Goal: Check status: Check status

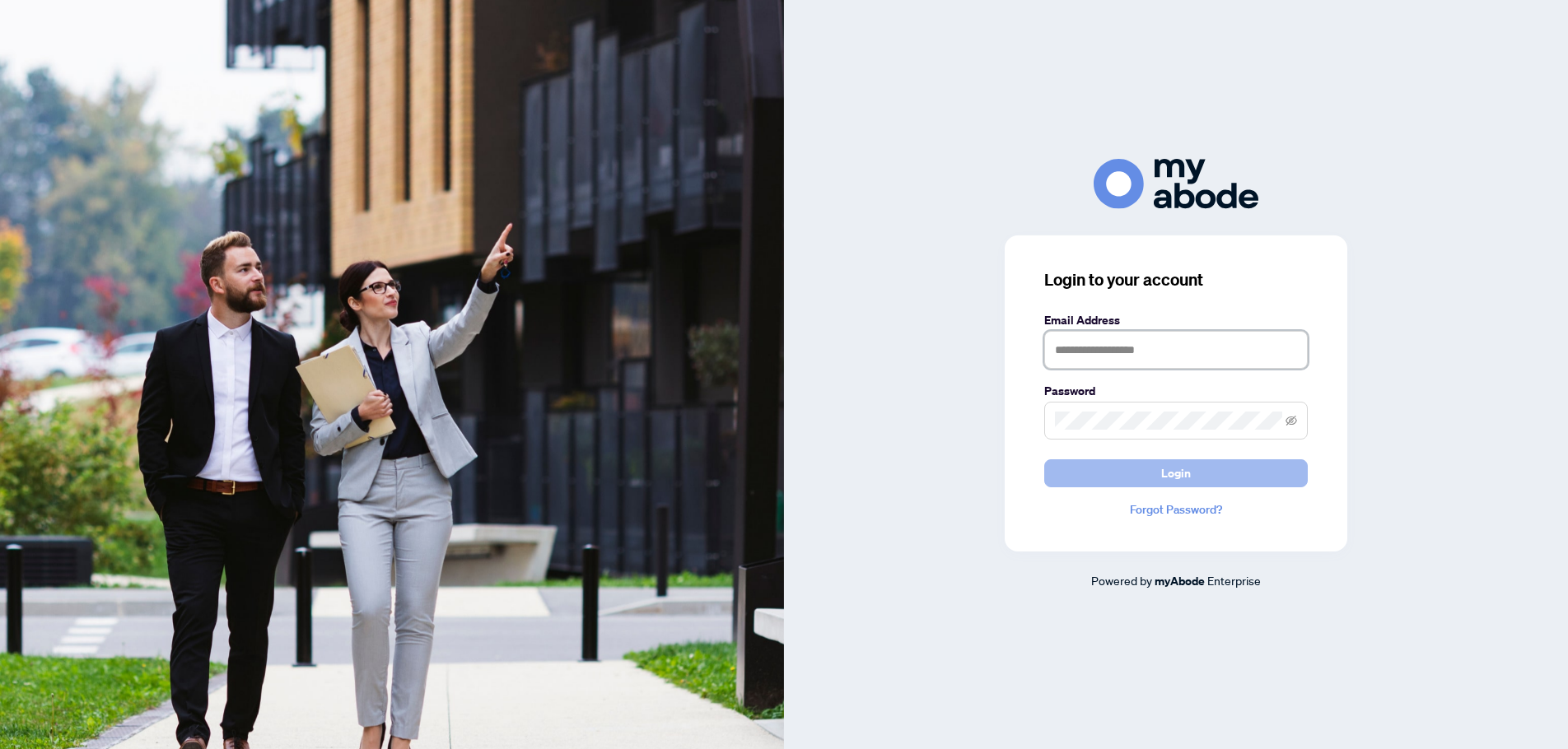
type input "**********"
click at [1244, 472] on button "Login" at bounding box center [1176, 473] width 264 height 28
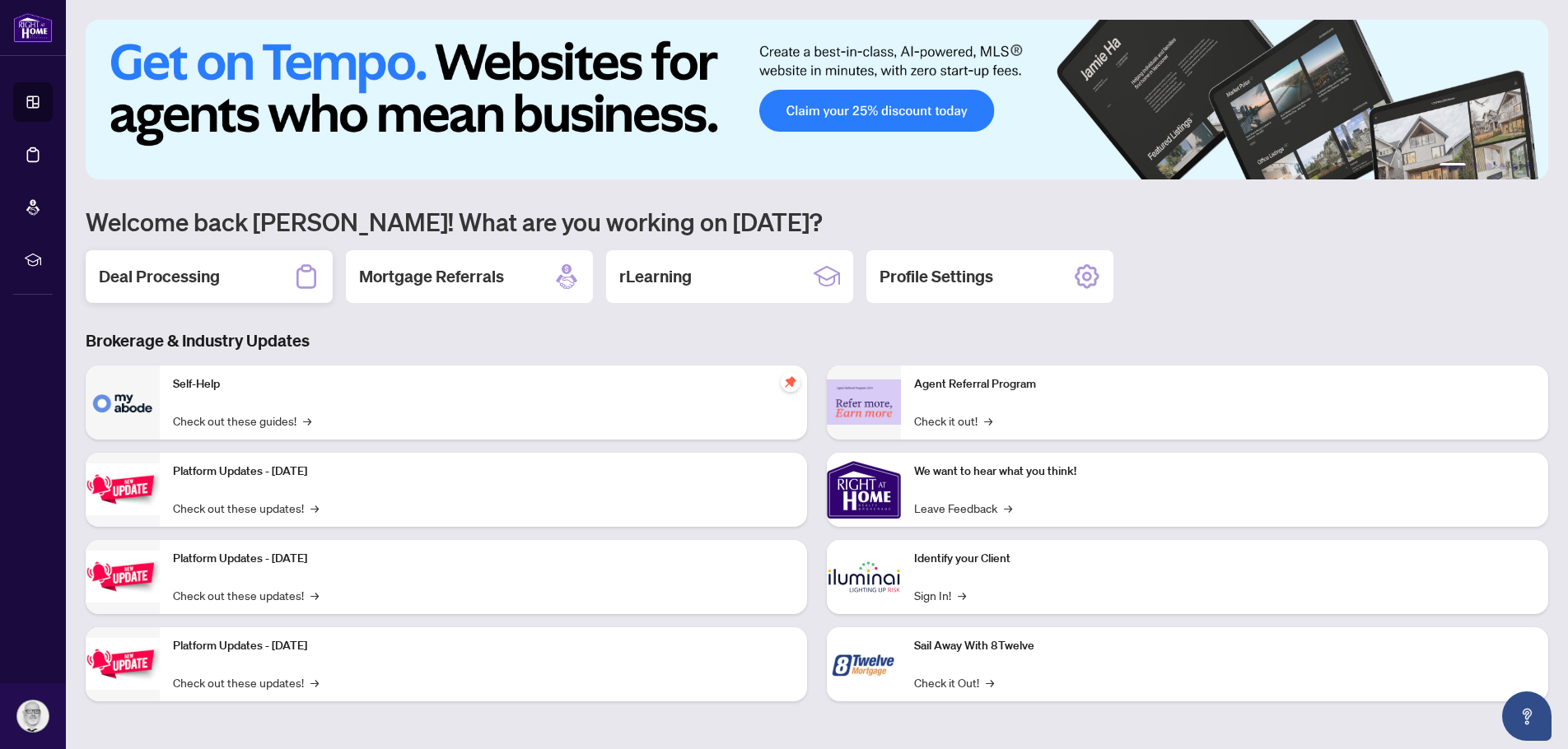
click at [119, 276] on h2 "Deal Processing" at bounding box center [158, 276] width 121 height 23
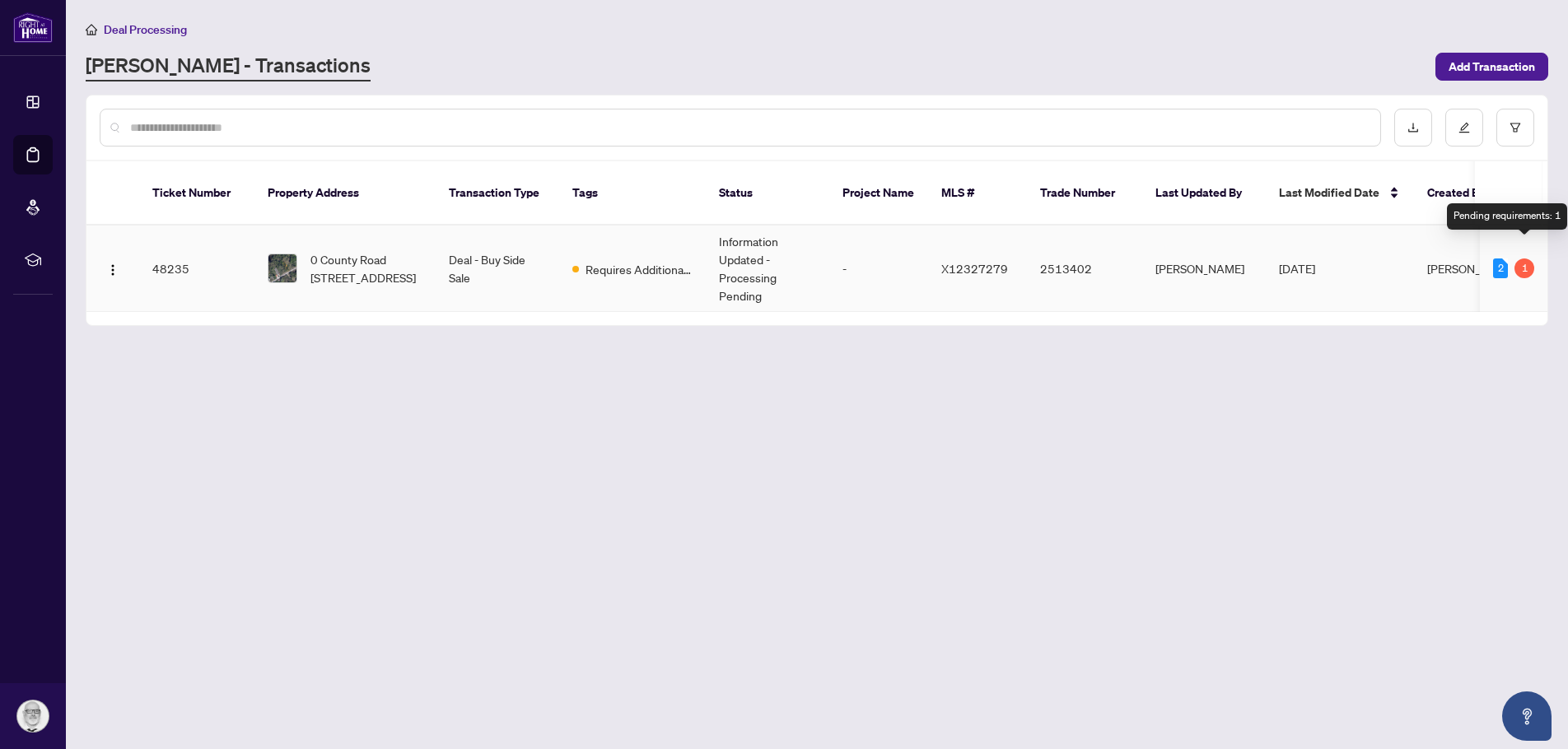
click at [1532, 259] on div "2 1" at bounding box center [1514, 269] width 41 height 20
click at [1522, 259] on div "1" at bounding box center [1525, 269] width 20 height 20
click at [645, 260] on span "Requires Additional Docs" at bounding box center [639, 269] width 107 height 18
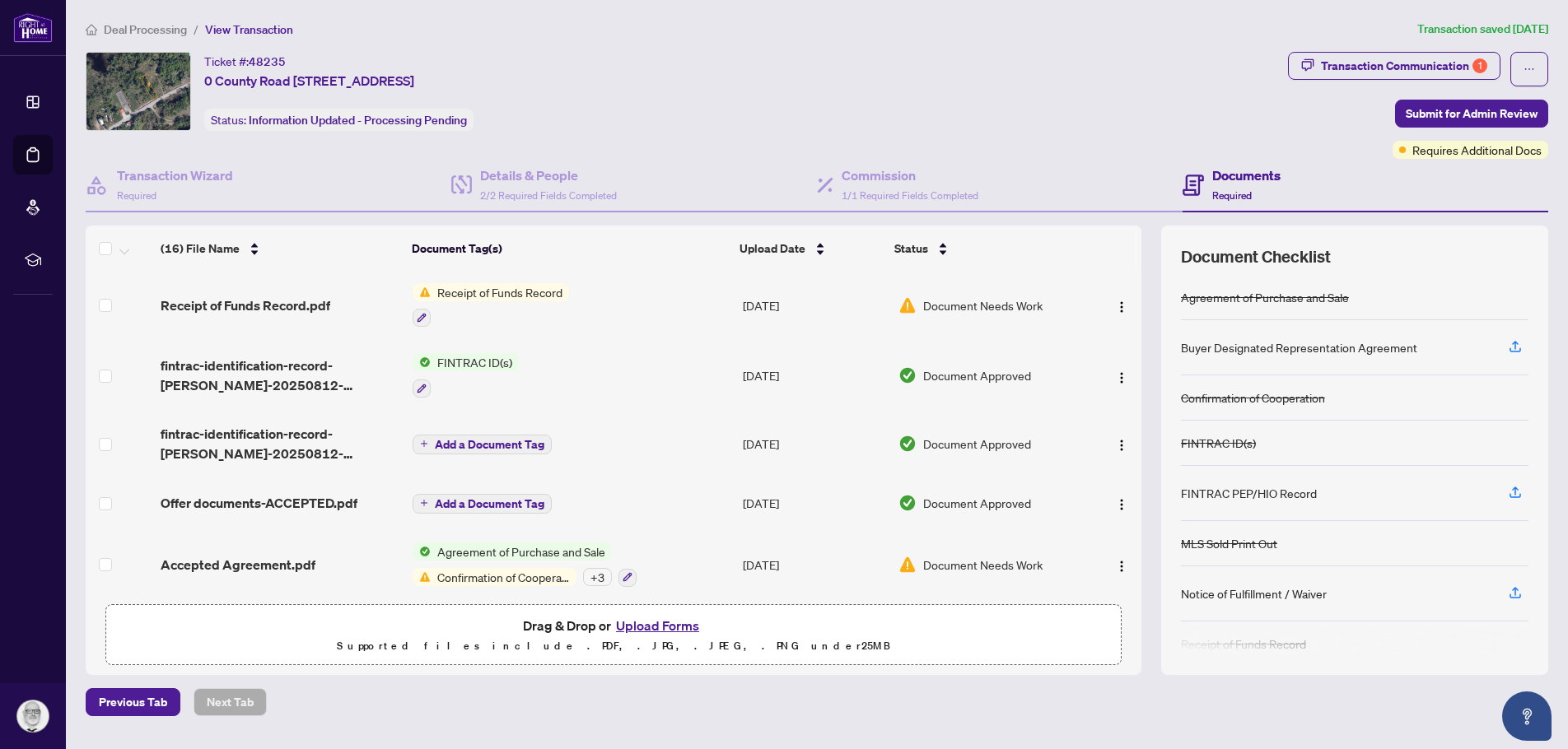
scroll to position [770, 0]
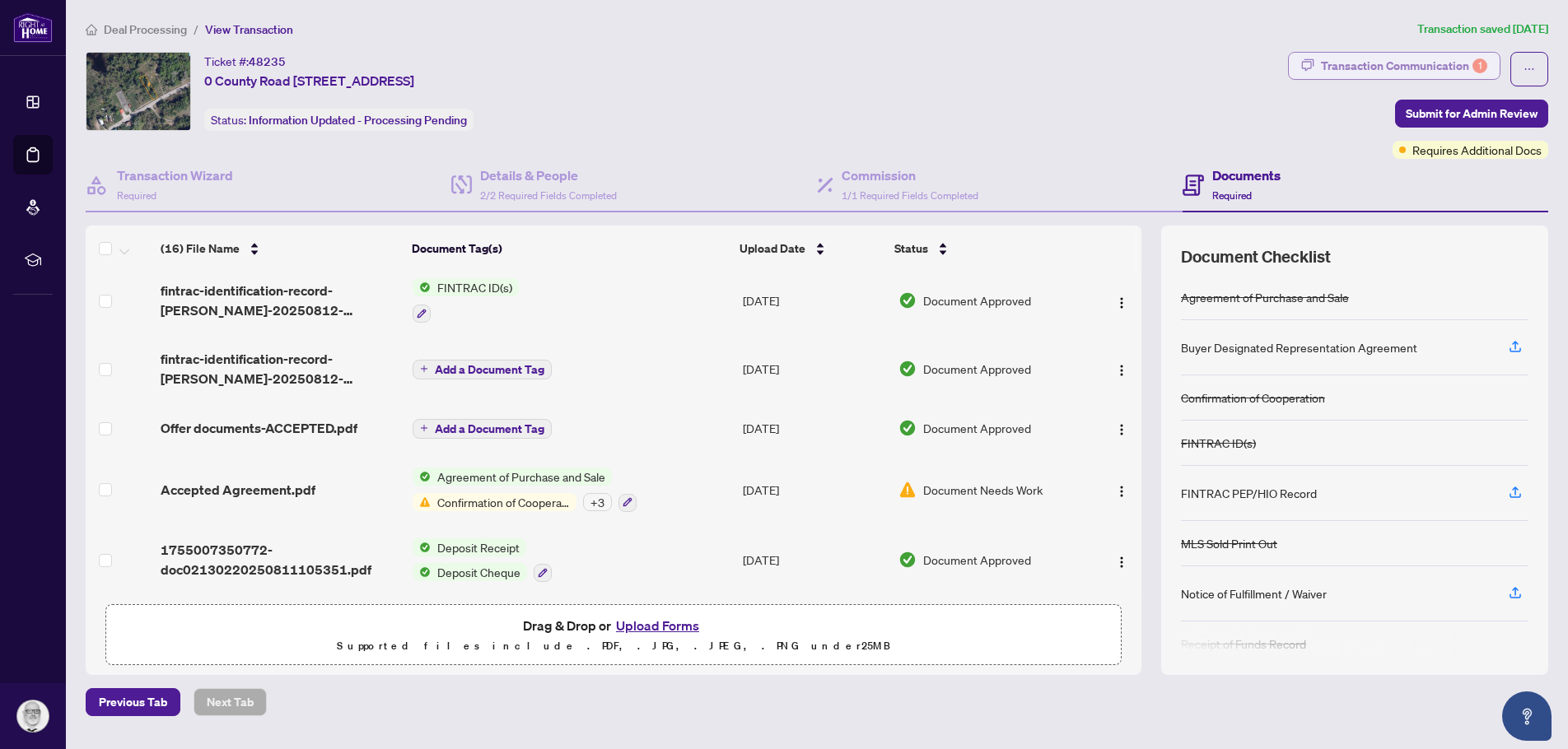
click at [1360, 66] on div "Transaction Communication 1" at bounding box center [1404, 66] width 166 height 27
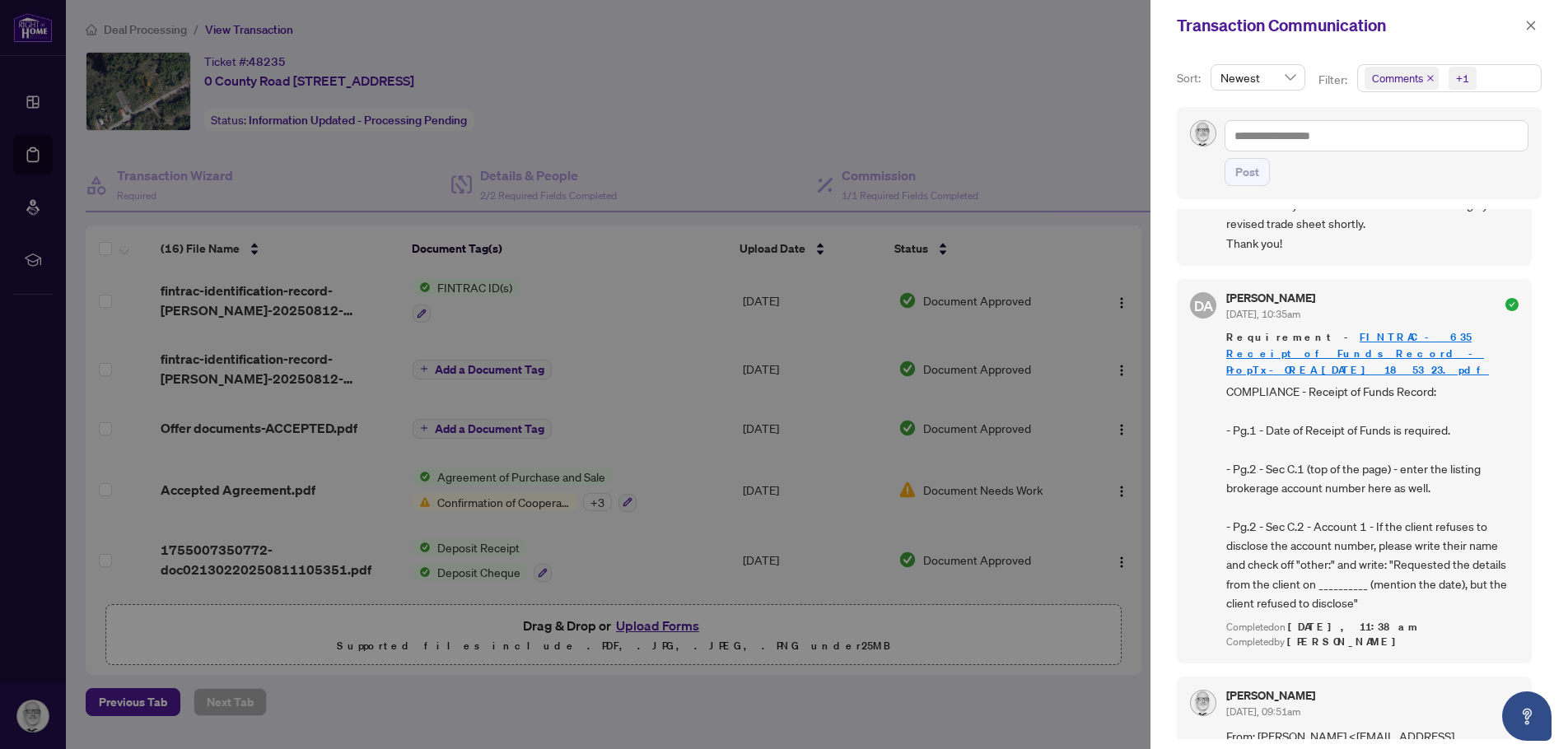
scroll to position [0, 0]
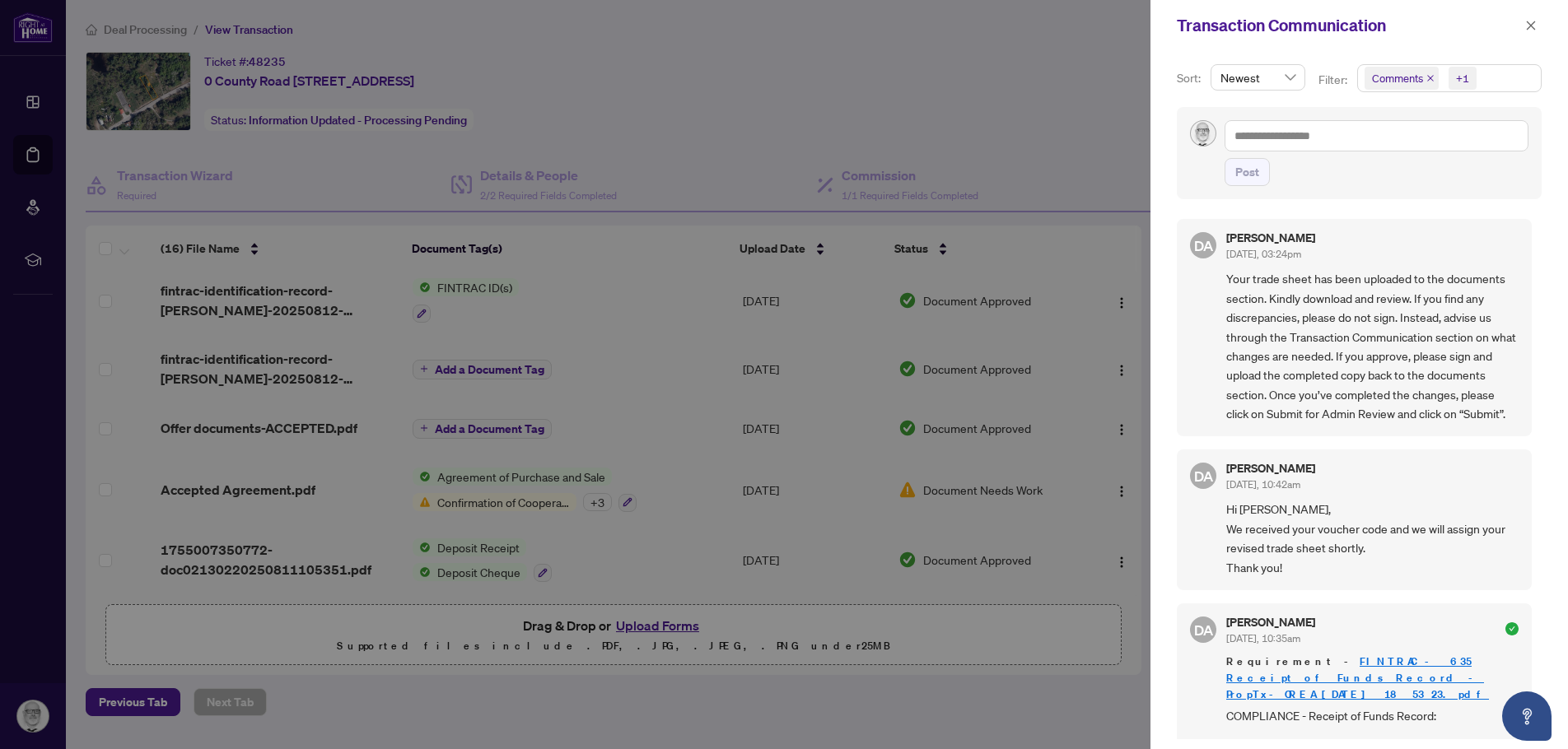
click at [1461, 78] on div "+1" at bounding box center [1462, 78] width 13 height 17
click at [1423, 25] on div "Transaction Communication" at bounding box center [1348, 25] width 344 height 25
click at [773, 103] on div at bounding box center [784, 374] width 1568 height 749
click at [955, 97] on div at bounding box center [784, 374] width 1568 height 749
drag, startPoint x: 956, startPoint y: 97, endPoint x: 976, endPoint y: 93, distance: 20.4
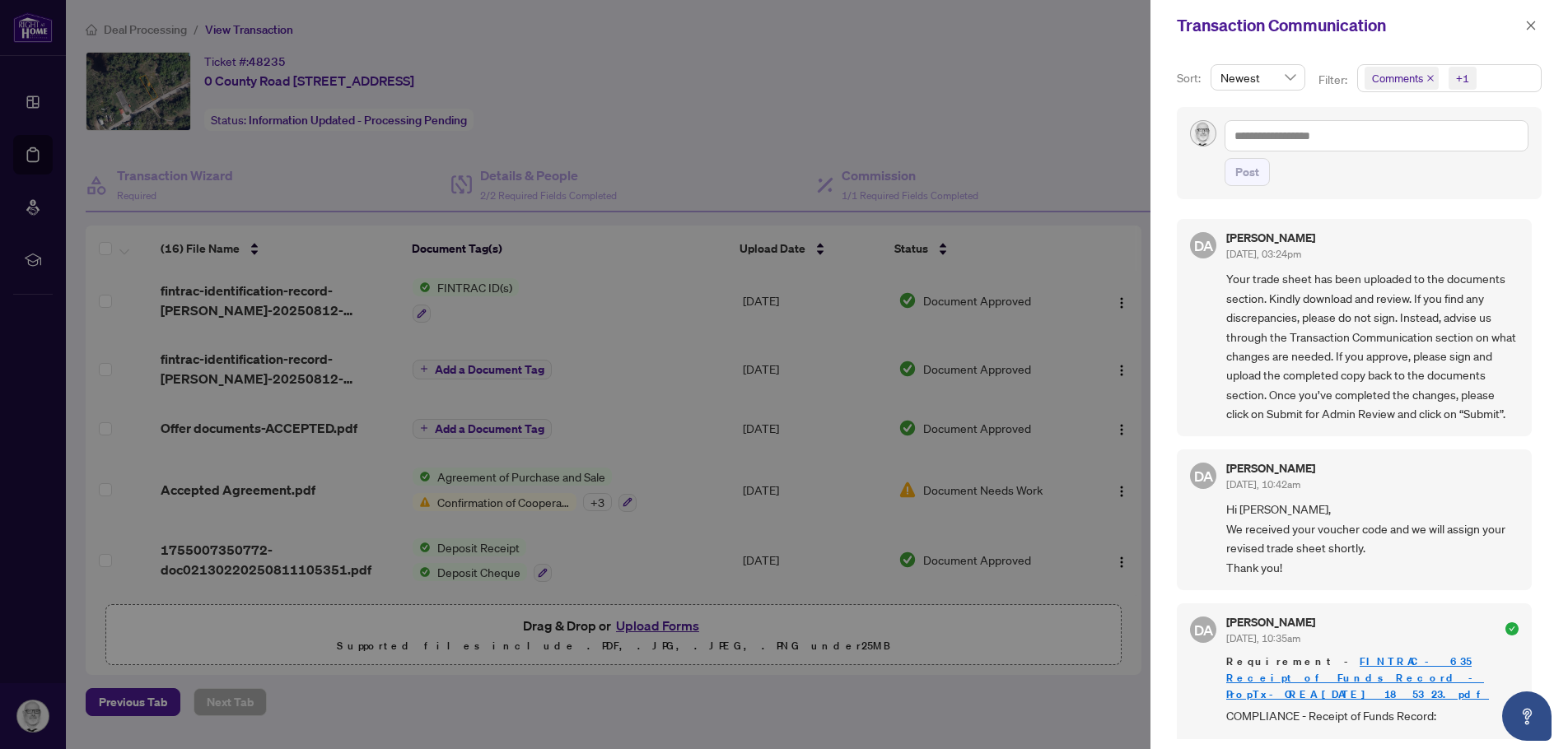
click at [966, 94] on div at bounding box center [784, 374] width 1568 height 749
click at [1532, 23] on icon "close" at bounding box center [1532, 26] width 12 height 12
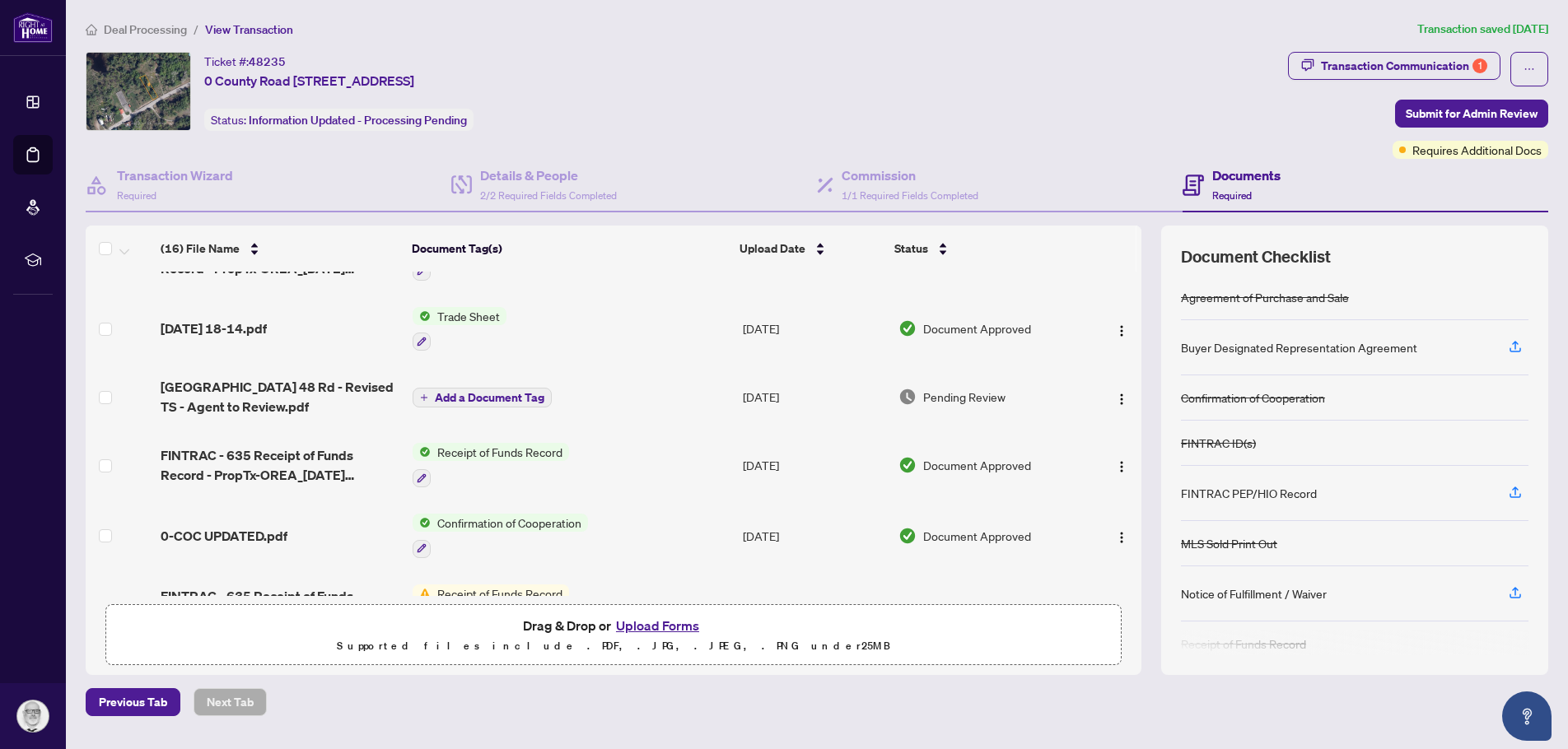
scroll to position [83, 0]
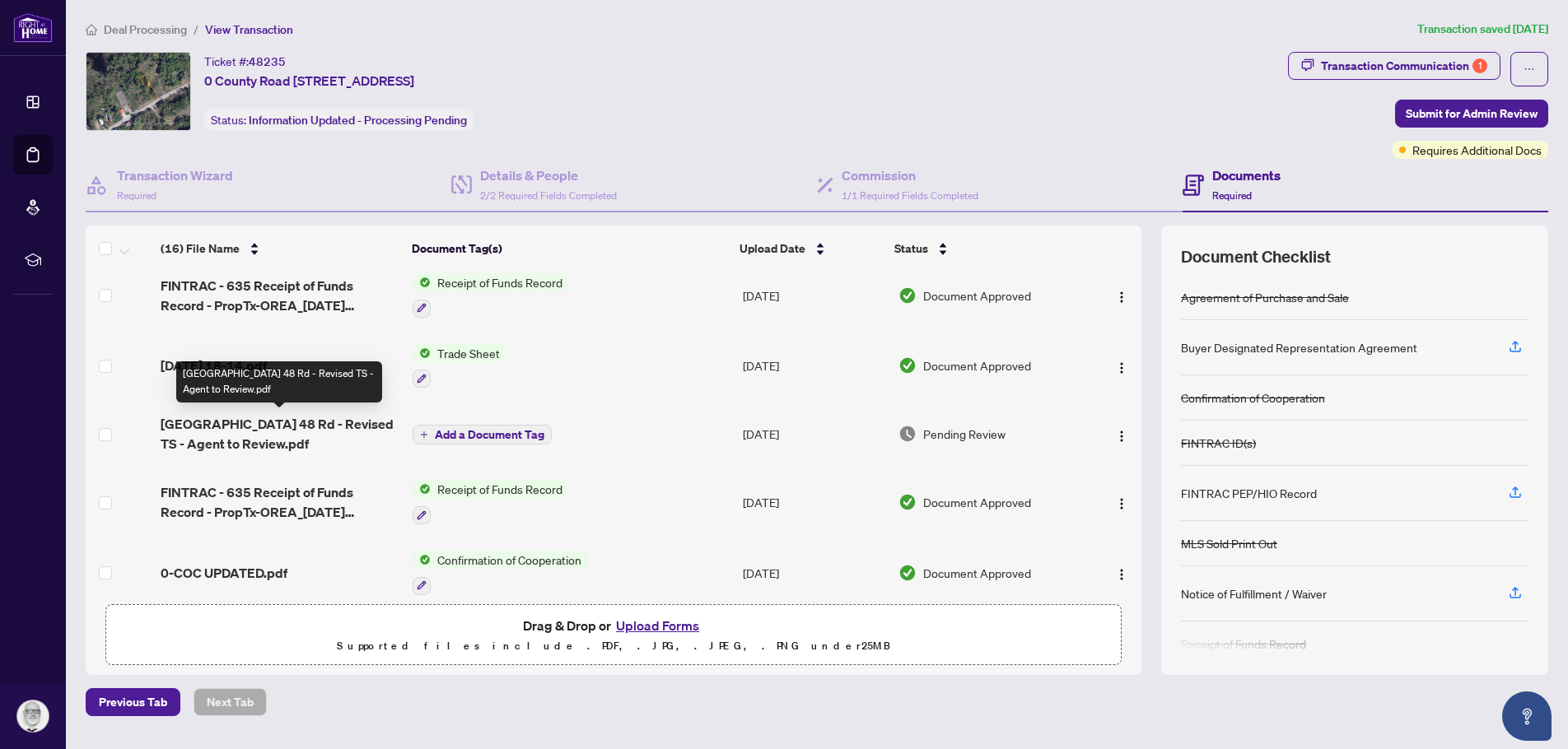
click at [226, 434] on span "0 County Road 48 Rd - Revised TS - Agent to Review.pdf" at bounding box center [280, 434] width 239 height 39
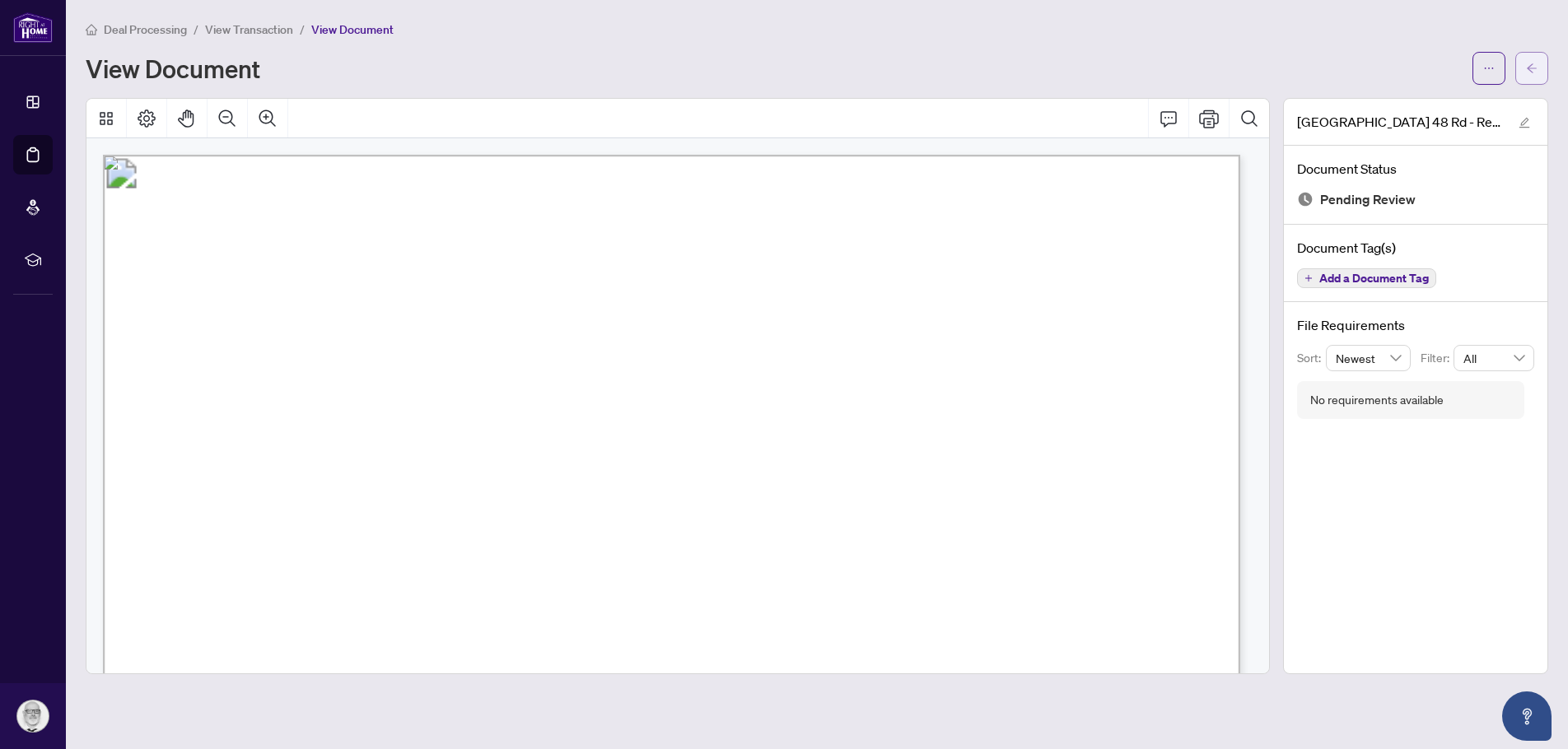
click at [1527, 63] on icon "arrow-left" at bounding box center [1532, 69] width 12 height 12
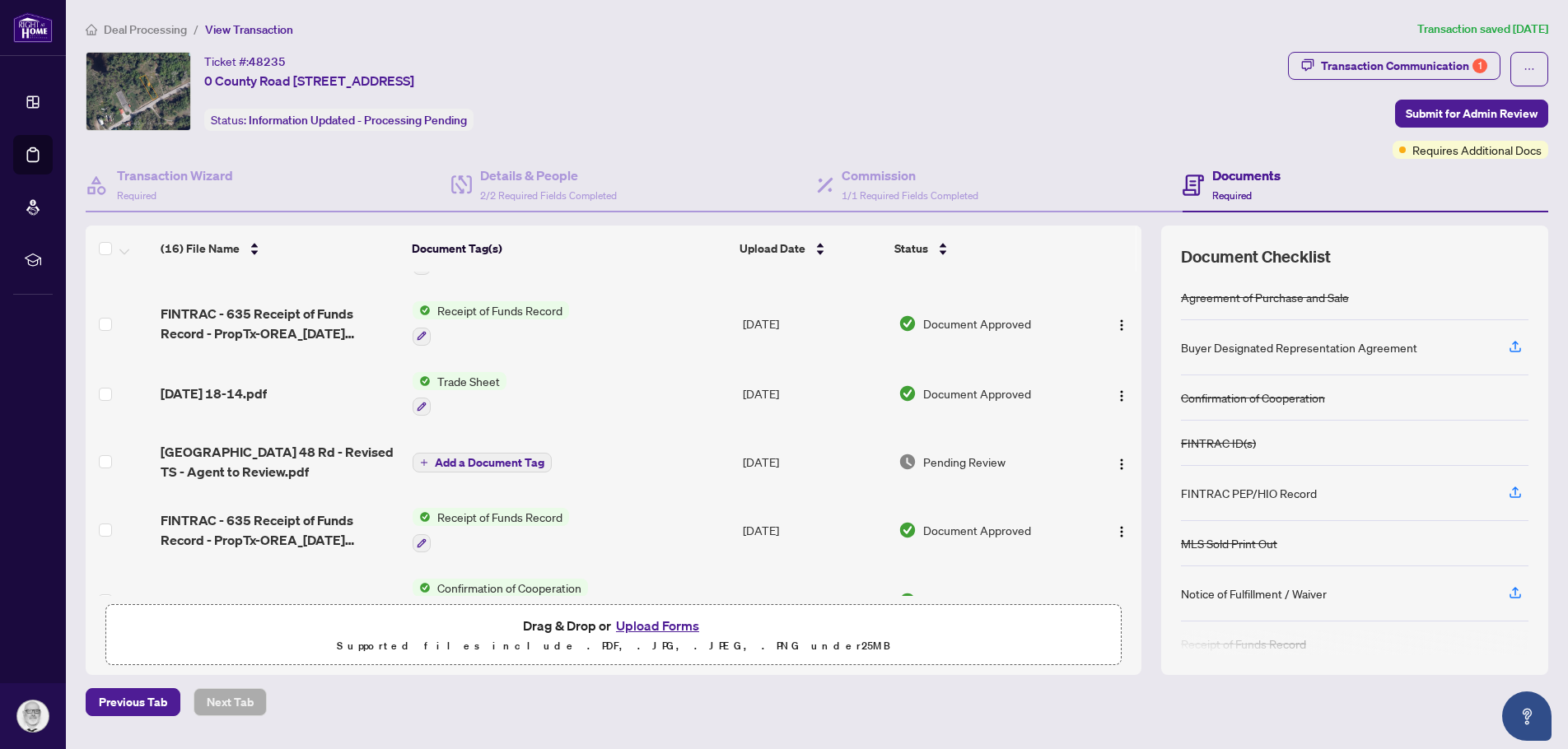
scroll to position [83, 0]
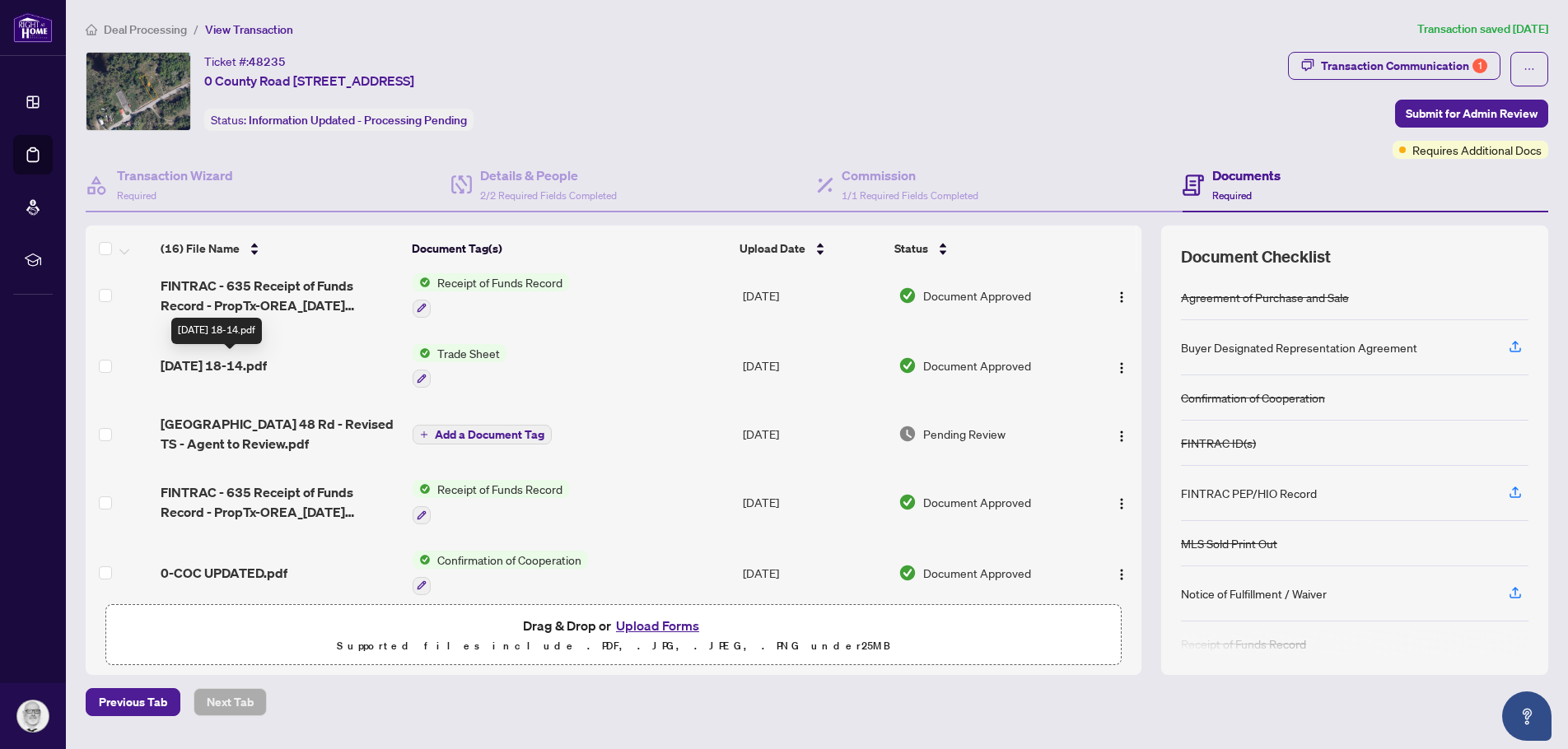
click at [256, 360] on span "2025-08-27 18-14.pdf" at bounding box center [214, 365] width 106 height 20
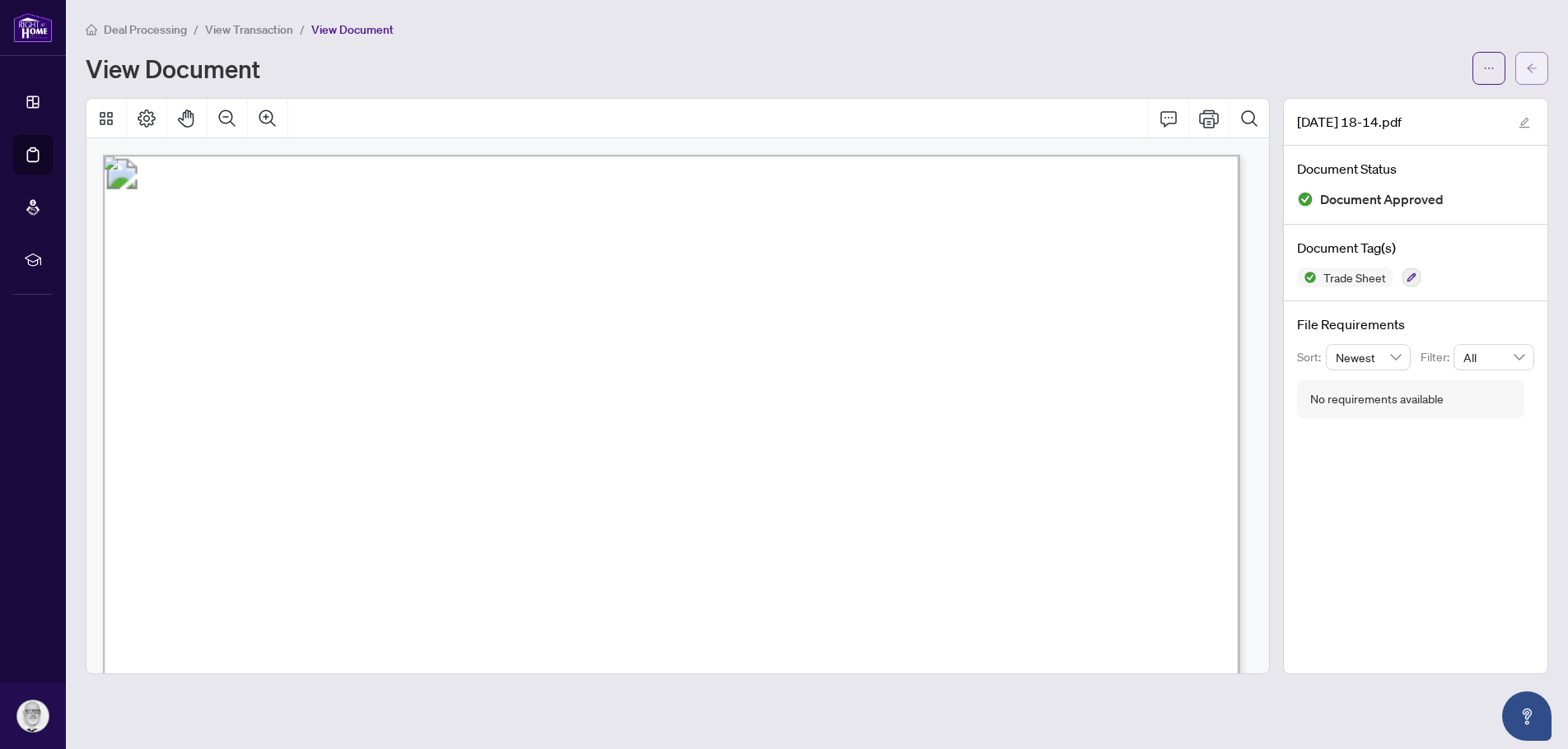
click at [1537, 63] on icon "arrow-left" at bounding box center [1532, 69] width 12 height 12
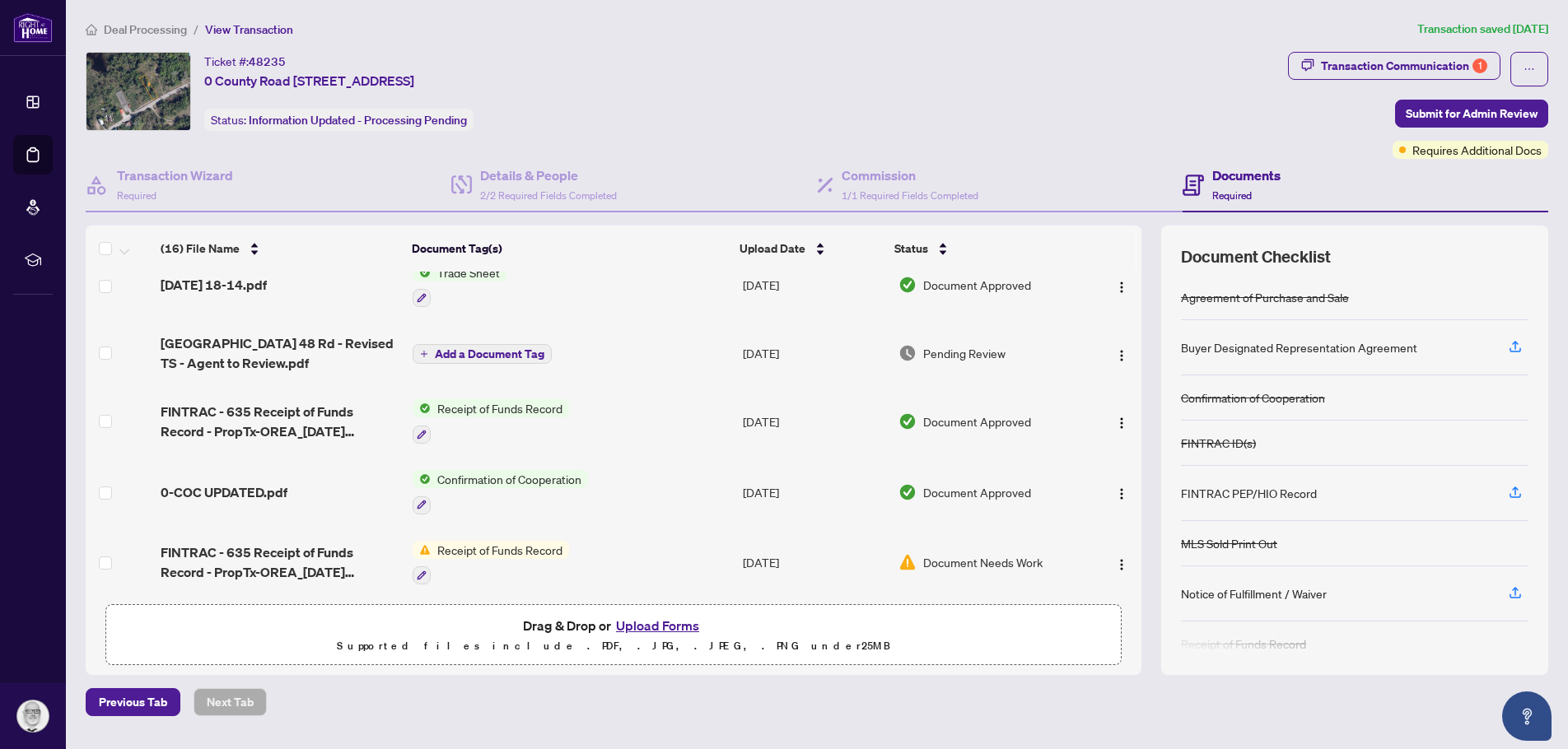
scroll to position [164, 0]
click at [971, 351] on span "Pending Review" at bounding box center [965, 351] width 83 height 18
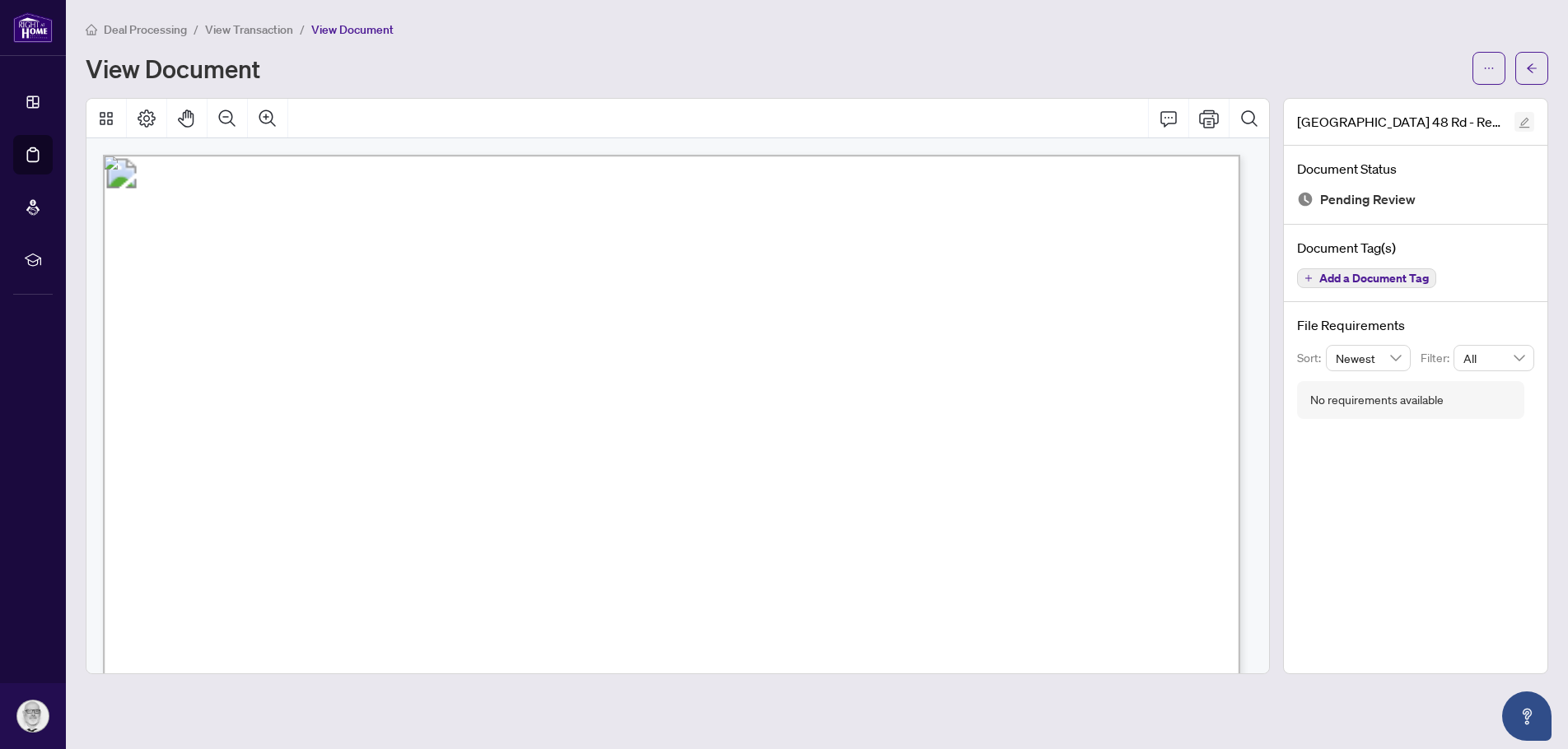
click at [1524, 127] on icon "edit" at bounding box center [1525, 123] width 11 height 11
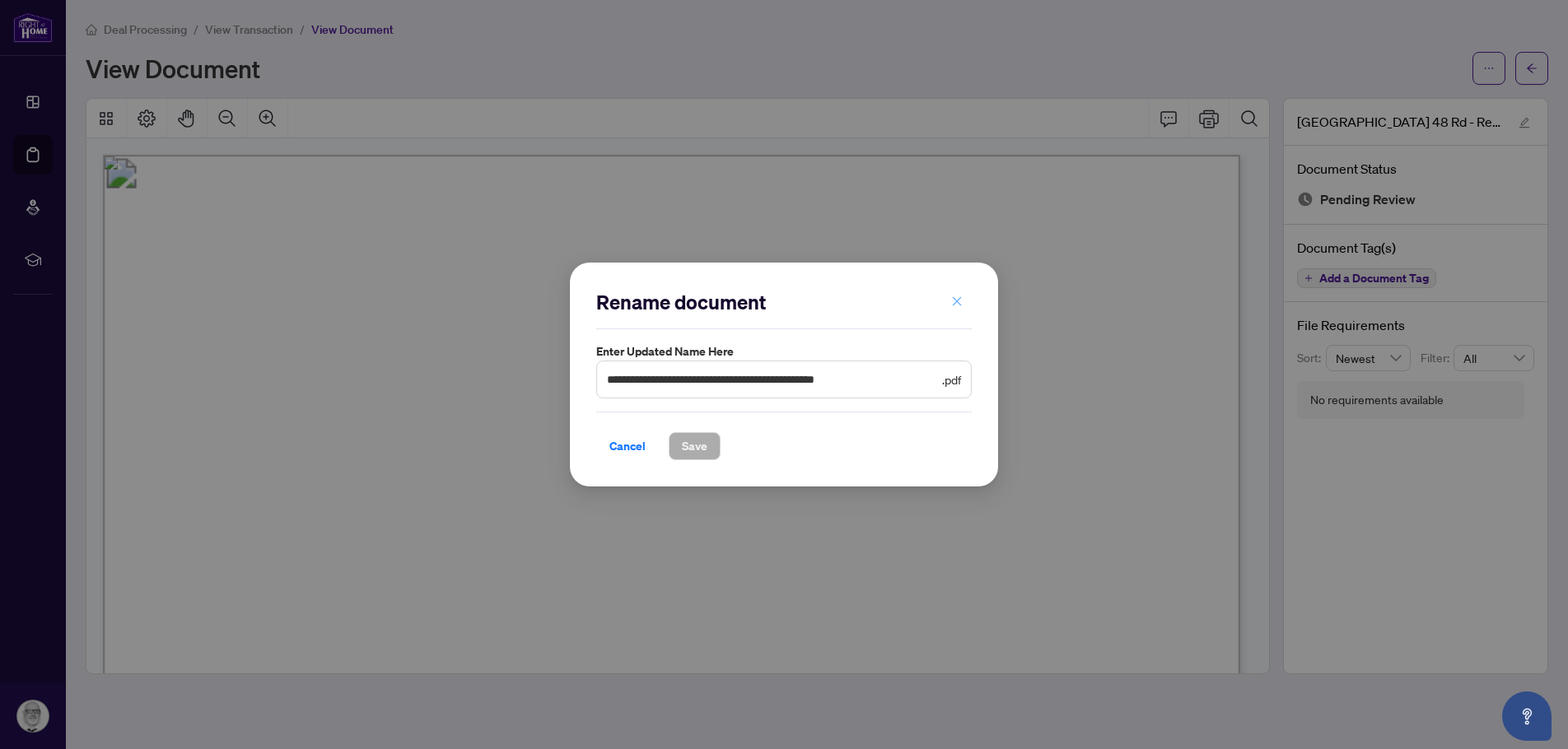
click at [958, 305] on icon "close" at bounding box center [957, 301] width 12 height 12
